Goal: Information Seeking & Learning: Find specific fact

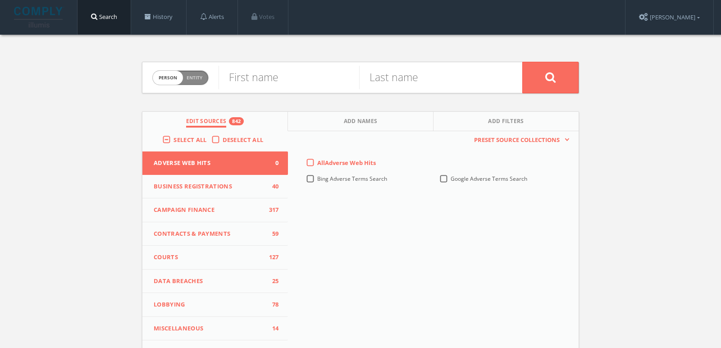
click at [199, 79] on span "Entity" at bounding box center [195, 77] width 16 height 7
checkbox input "true"
click at [287, 79] on input "text" at bounding box center [371, 77] width 304 height 23
paste input "Scheinberg Family Office"
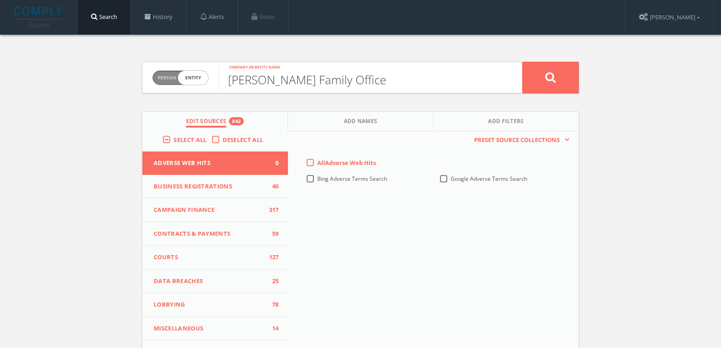
type input "Scheinberg Family Office"
click at [193, 134] on div "Select All Deselect All" at bounding box center [215, 141] width 146 height 21
click at [193, 136] on span "Select All" at bounding box center [190, 140] width 33 height 8
click at [0, 0] on input "Select All" at bounding box center [0, 0] width 0 height 0
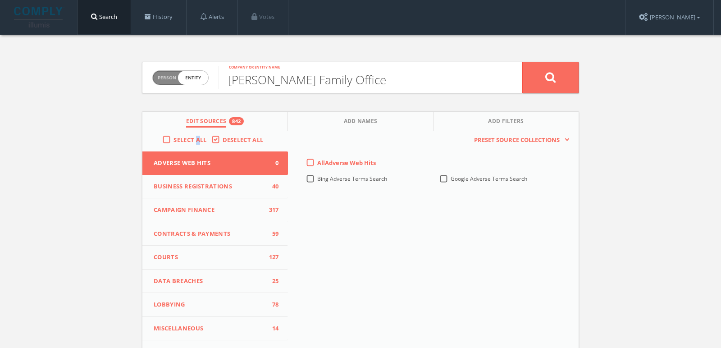
click at [193, 136] on span "Select All" at bounding box center [190, 140] width 33 height 8
click at [0, 0] on input "Select All" at bounding box center [0, 0] width 0 height 0
click at [559, 68] on button at bounding box center [550, 78] width 56 height 32
click at [199, 83] on span "Person Entity" at bounding box center [180, 78] width 55 height 14
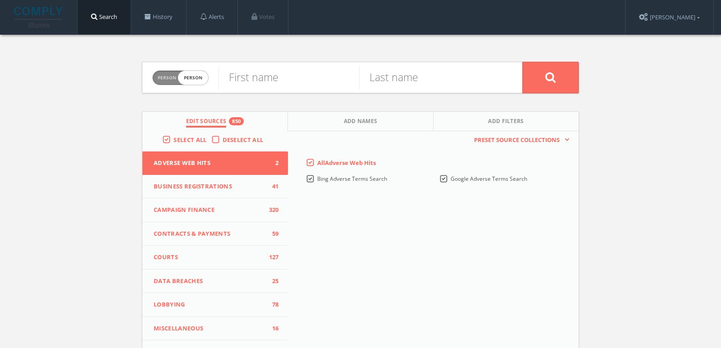
checkbox input "true"
click at [247, 83] on input "text" at bounding box center [371, 77] width 304 height 23
paste input "Wildlife Ranger Challenge"
type input "Wildlife Ranger Challenge"
click at [522, 62] on button at bounding box center [550, 78] width 56 height 32
